Goal: Check status: Check status

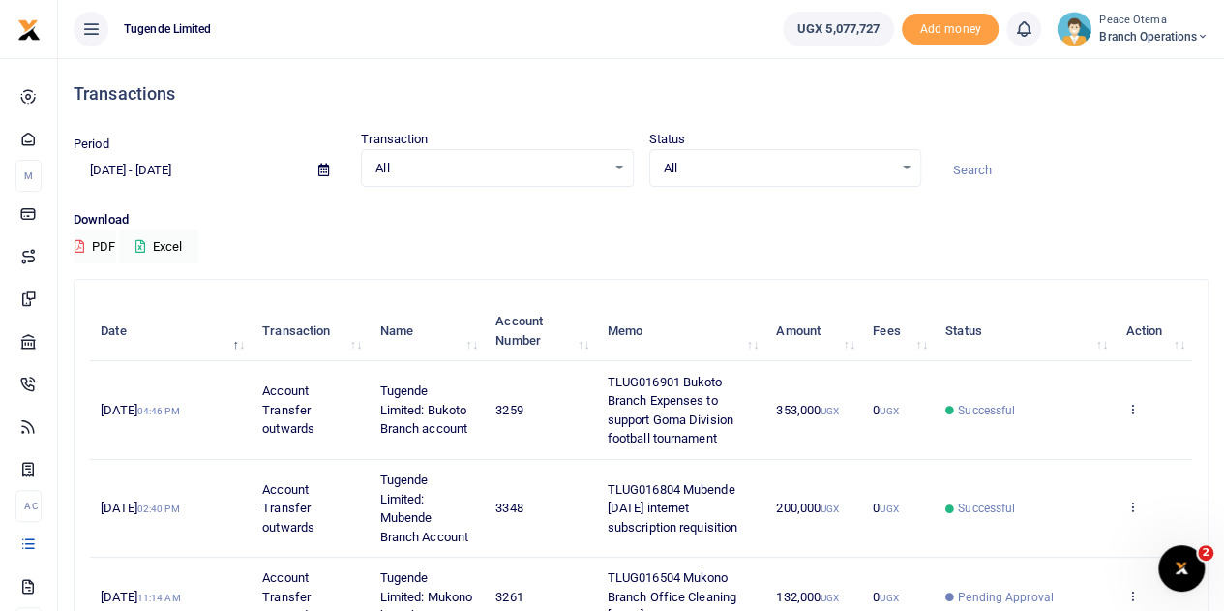
click at [965, 160] on input at bounding box center [1073, 170] width 272 height 33
paste input "TLUG-016071"
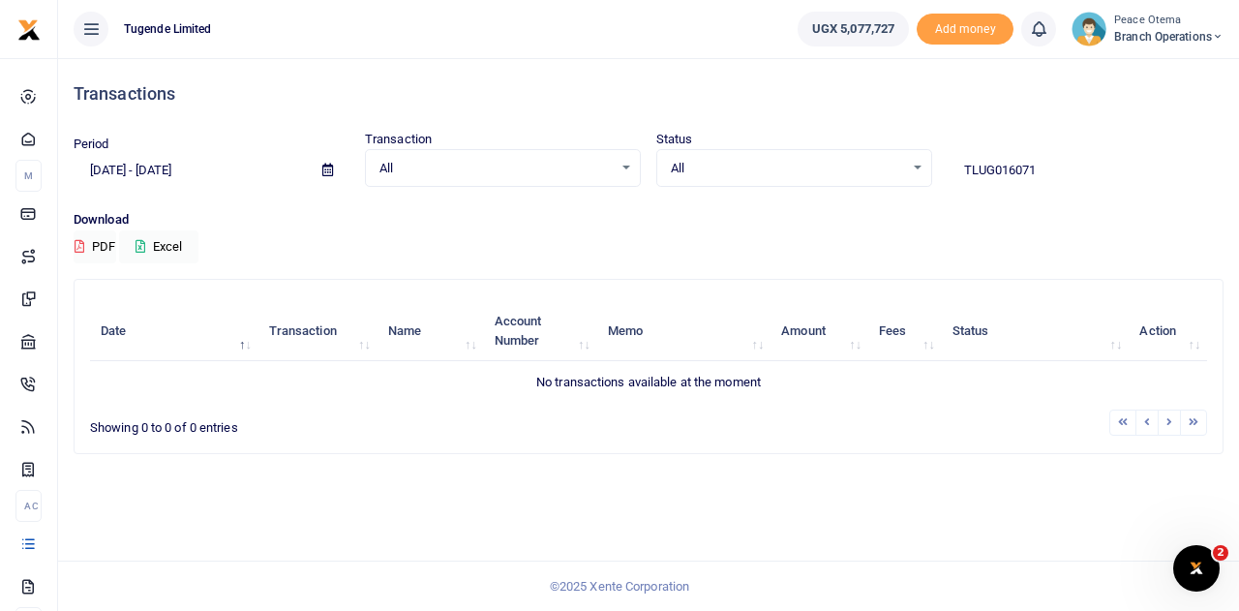
type input "TLUG016071"
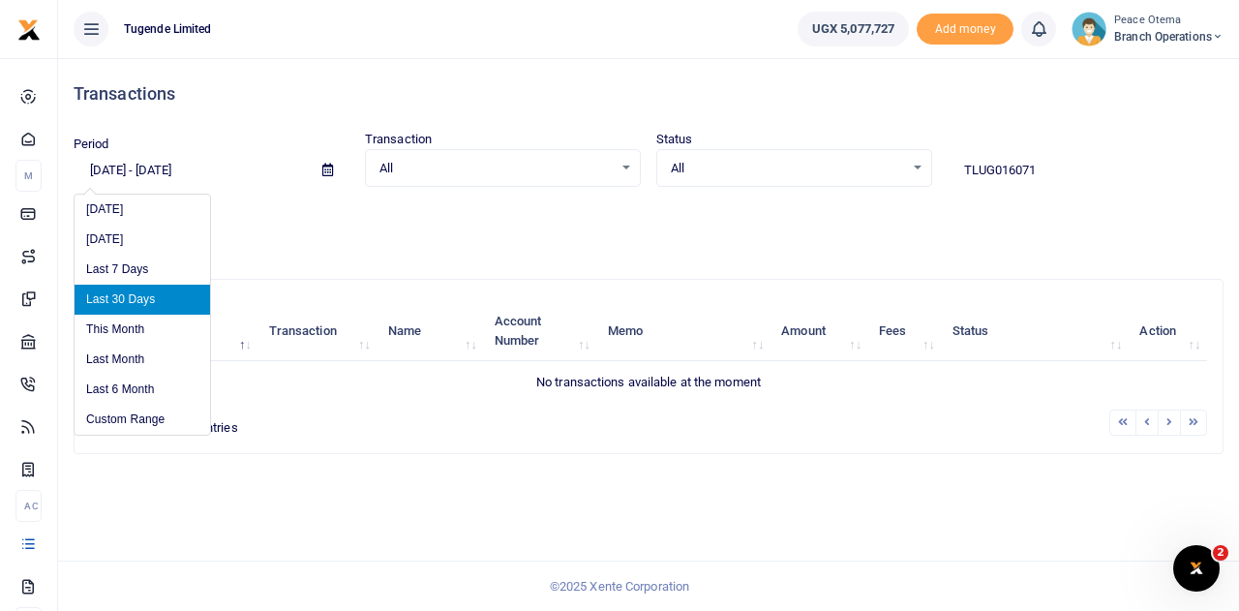
click at [121, 166] on input "[DATE] - [DATE]" at bounding box center [190, 170] width 233 height 33
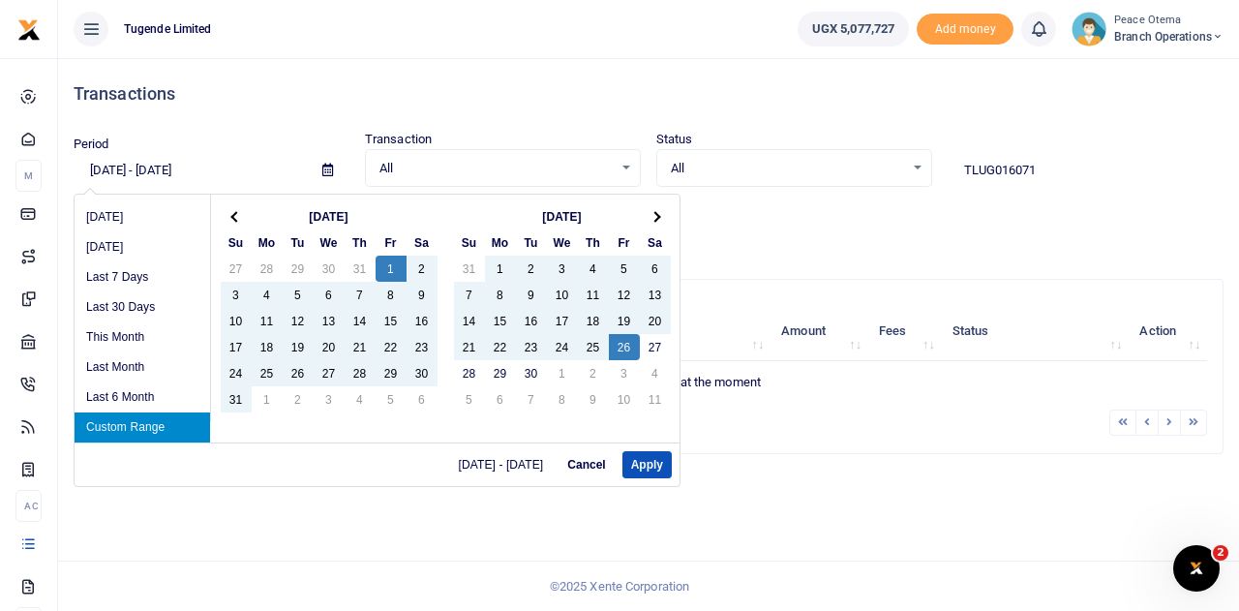
type input "[DATE] - [DATE]"
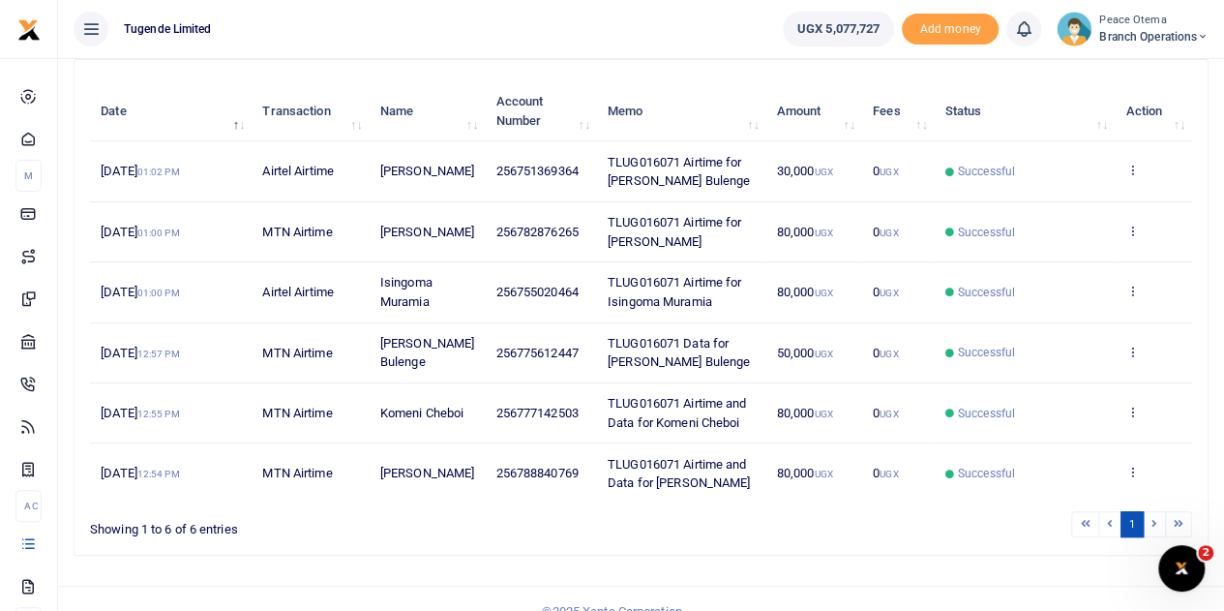
scroll to position [221, 0]
click at [1155, 515] on li at bounding box center [1155, 523] width 22 height 26
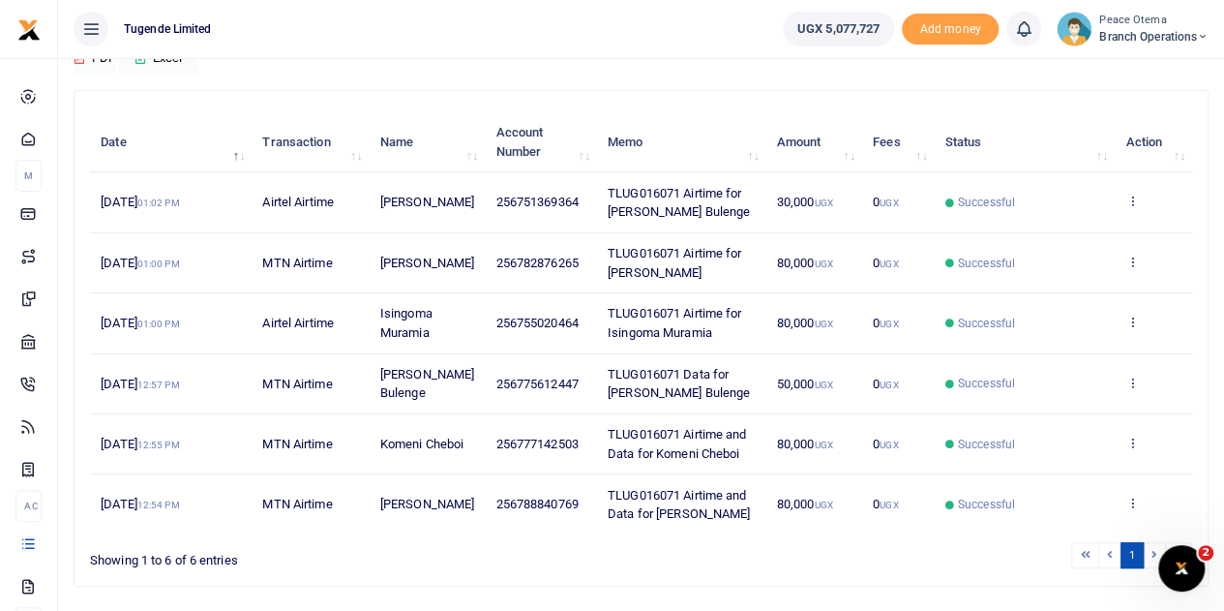
scroll to position [0, 0]
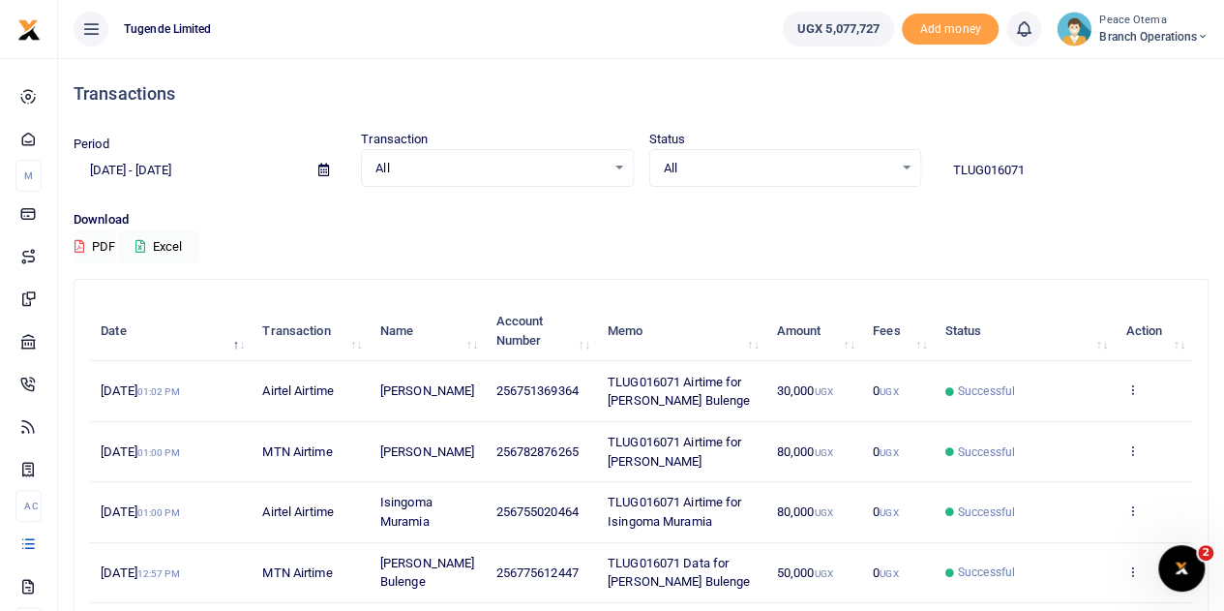
drag, startPoint x: 1043, startPoint y: 167, endPoint x: 838, endPoint y: 179, distance: 205.5
click at [838, 179] on div "Period [DATE] - [DATE] Transaction All Select an option... All Airtime Internet…" at bounding box center [641, 158] width 1151 height 57
paste input "-016128"
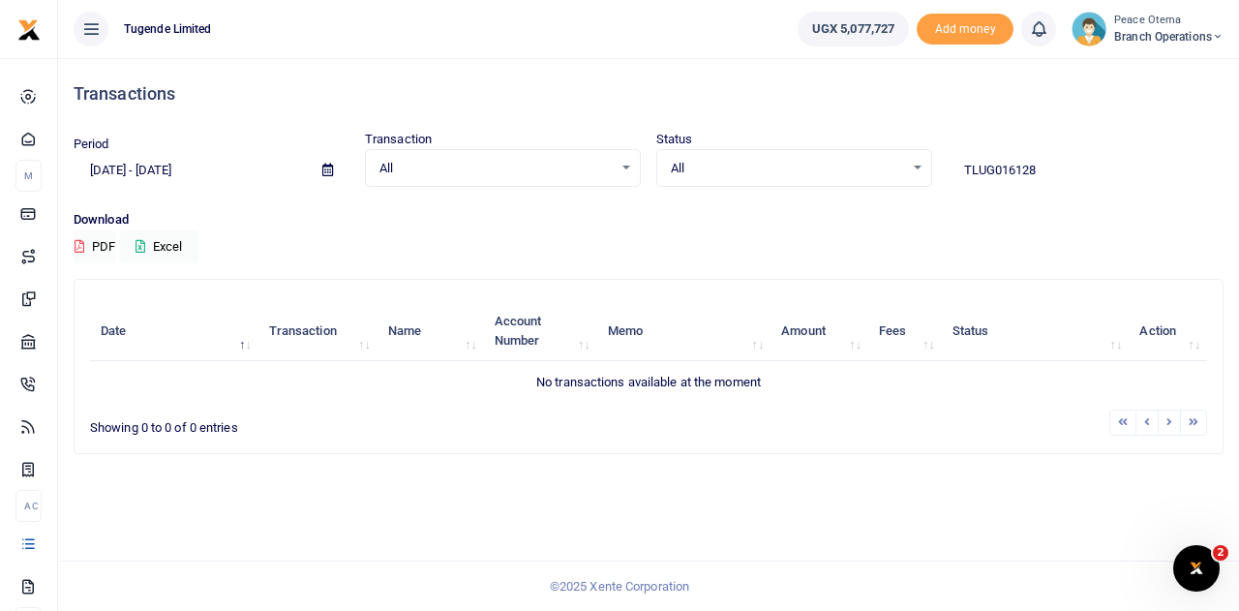
click at [1057, 158] on input "TLUG016128" at bounding box center [1086, 170] width 276 height 33
type input "TLUG016128"
click at [1057, 158] on input "TLUG016128" at bounding box center [1086, 170] width 276 height 33
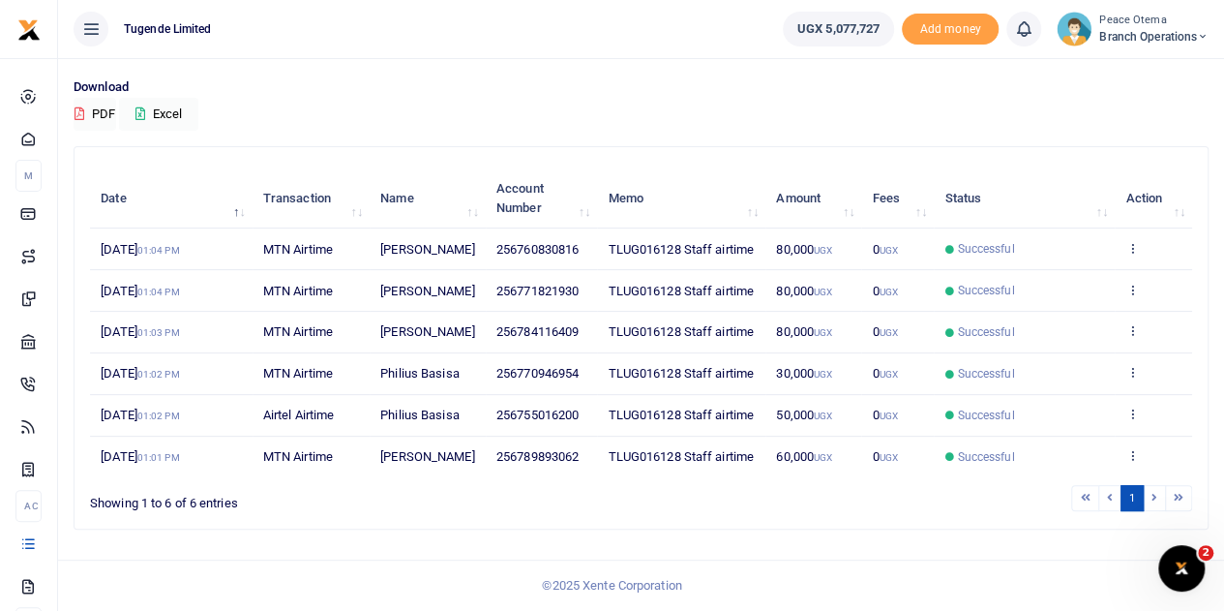
scroll to position [203, 0]
click at [1132, 406] on icon at bounding box center [1132, 413] width 13 height 14
click at [1066, 488] on link "View details" at bounding box center [1061, 501] width 153 height 27
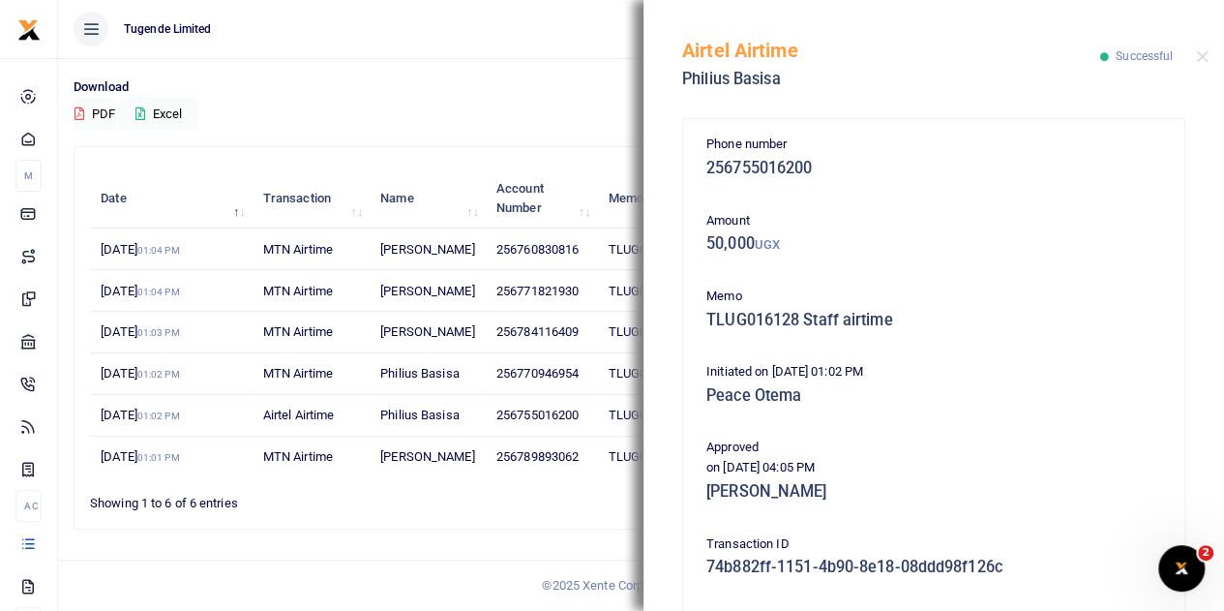
scroll to position [265, 0]
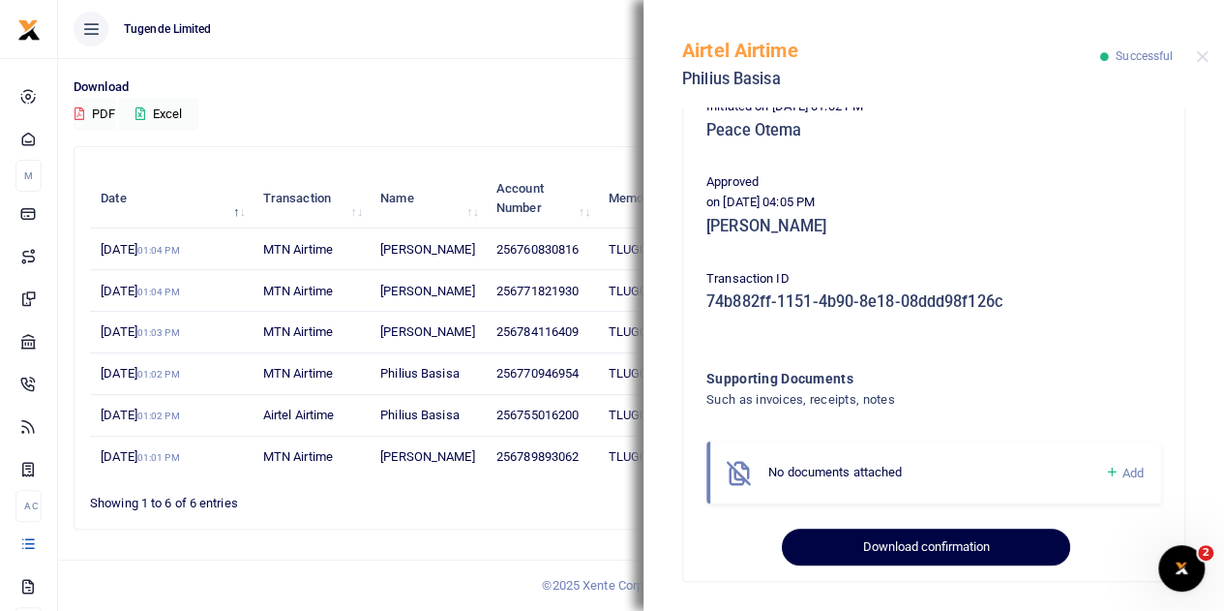
click at [894, 557] on button "Download confirmation" at bounding box center [925, 546] width 287 height 37
